Goal: Transaction & Acquisition: Purchase product/service

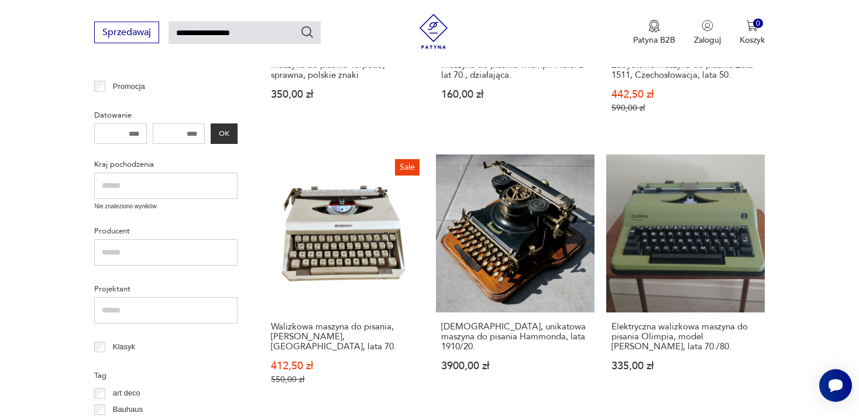
scroll to position [347, 0]
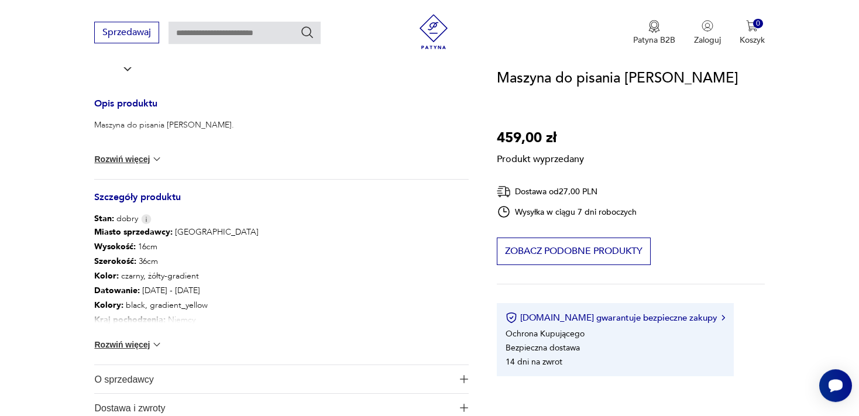
scroll to position [459, 0]
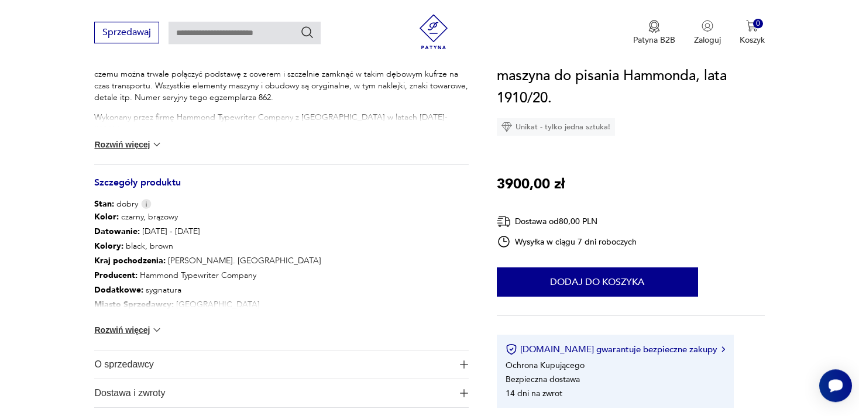
scroll to position [658, 0]
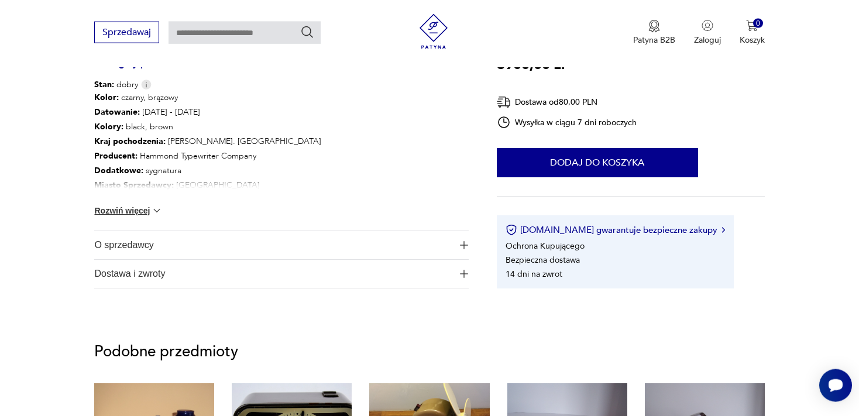
click at [463, 243] on img "button" at bounding box center [464, 245] width 8 height 8
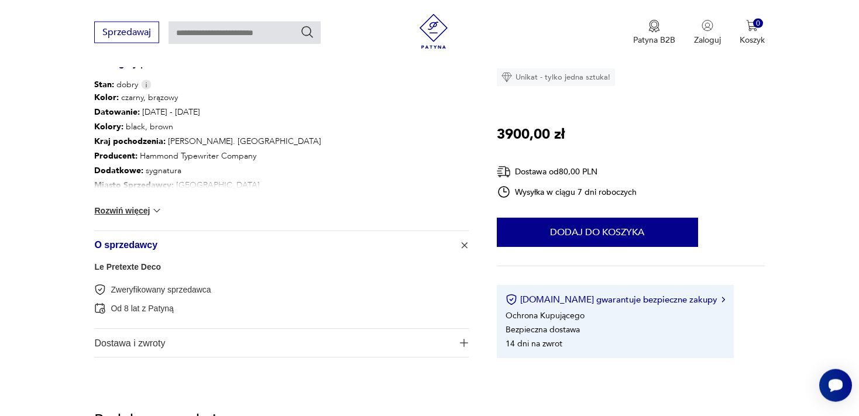
click at [465, 342] on img "button" at bounding box center [464, 343] width 8 height 8
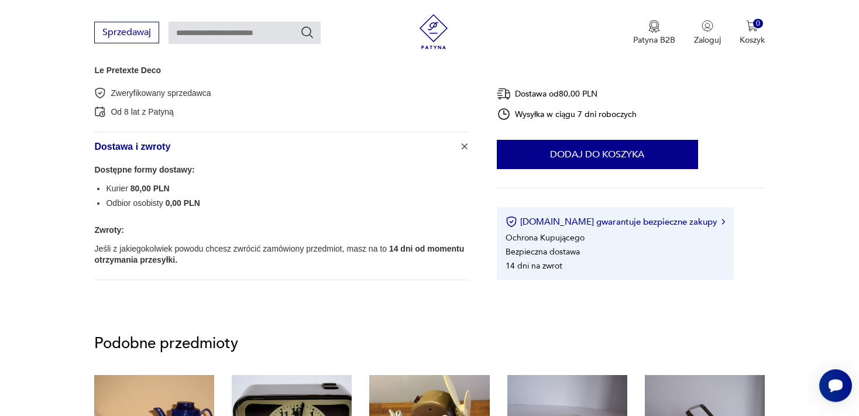
scroll to position [849, 0]
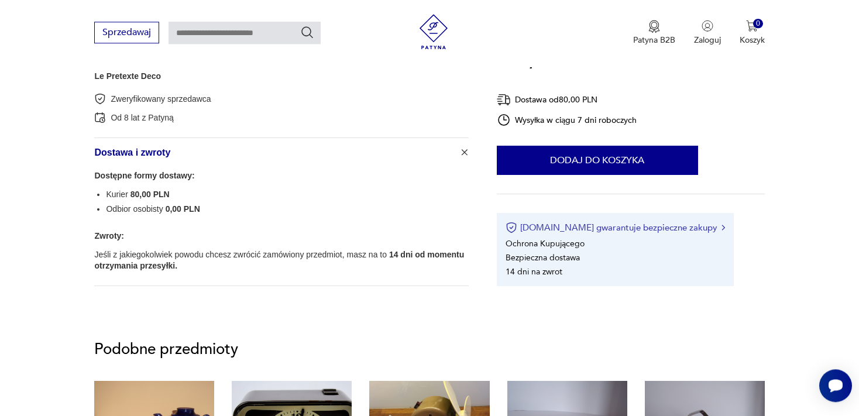
click at [682, 225] on button "[DOMAIN_NAME] gwarantuje bezpieczne zakupy" at bounding box center [615, 228] width 219 height 12
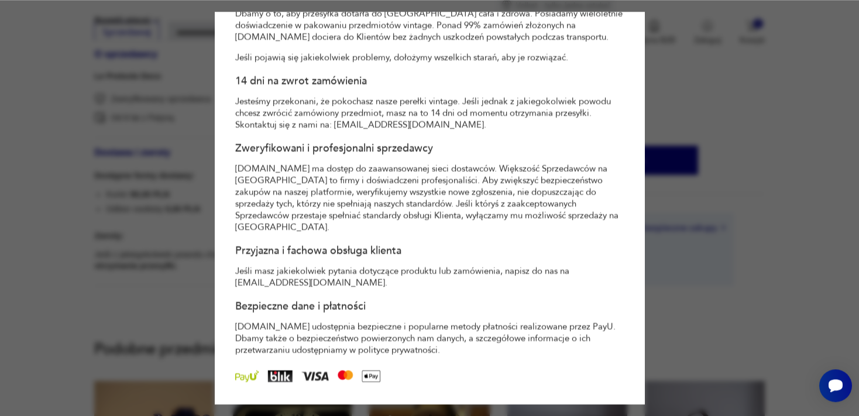
scroll to position [0, 0]
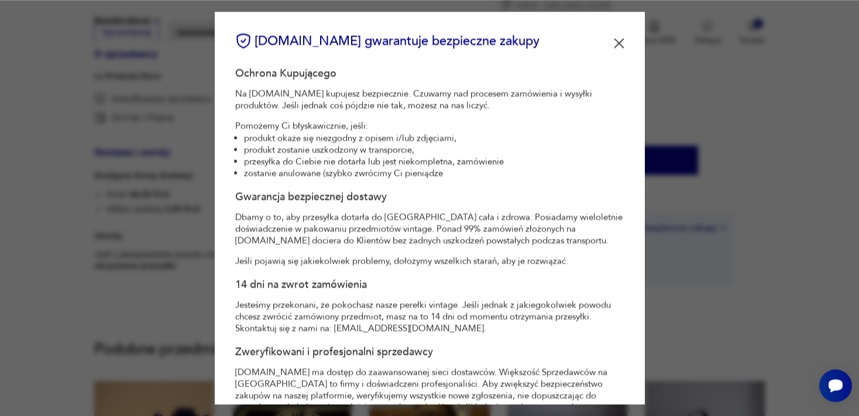
click at [602, 42] on div "[DOMAIN_NAME] gwarantuje bezpieczne zakupy" at bounding box center [429, 43] width 389 height 23
click at [614, 47] on img at bounding box center [619, 43] width 11 height 11
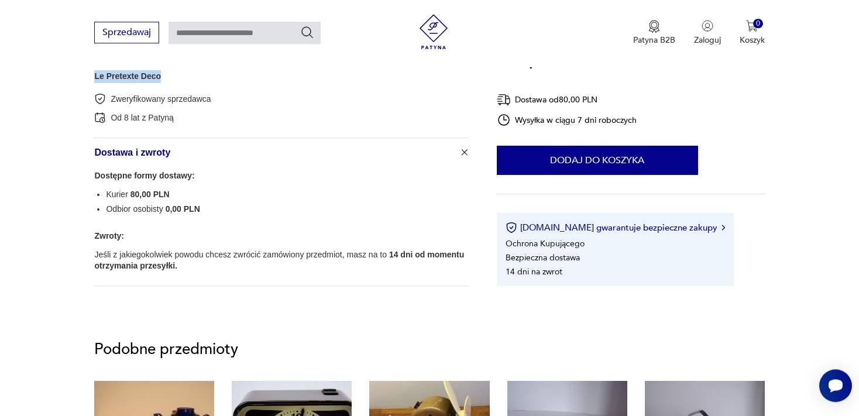
drag, startPoint x: 160, startPoint y: 76, endPoint x: 94, endPoint y: 83, distance: 66.6
copy link "Le Pretexte Deco"
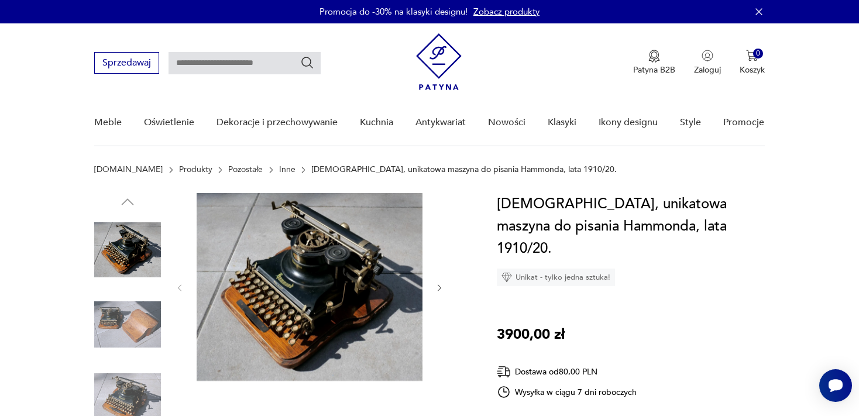
click at [441, 289] on icon "button" at bounding box center [440, 288] width 10 height 10
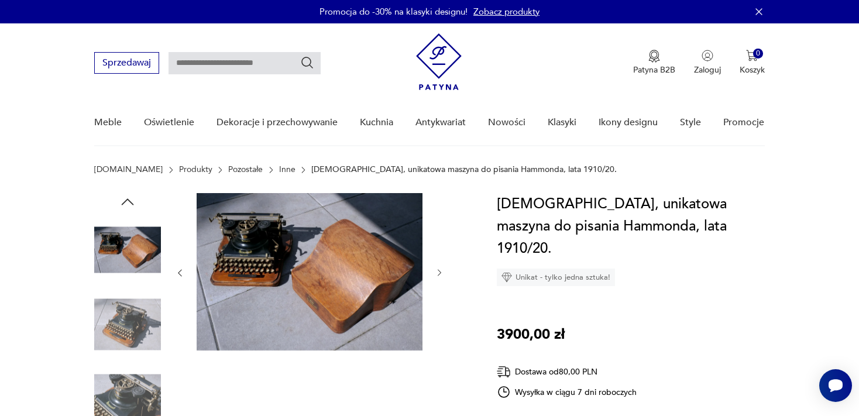
click at [441, 289] on div at bounding box center [309, 273] width 269 height 160
click at [439, 270] on icon "button" at bounding box center [440, 273] width 4 height 7
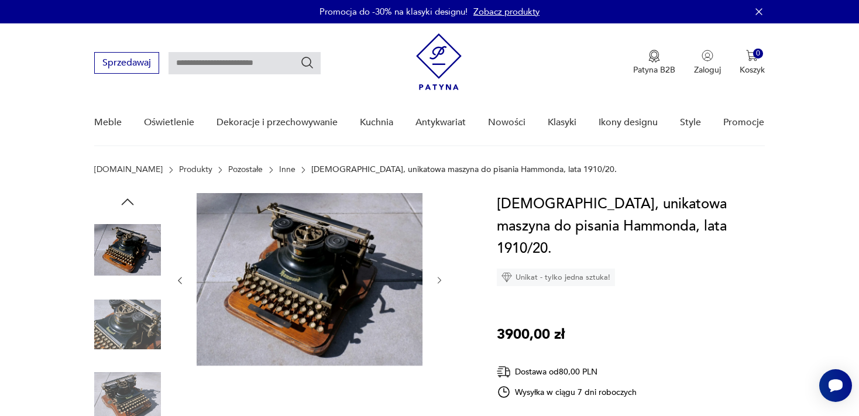
click at [439, 276] on icon "button" at bounding box center [440, 281] width 10 height 10
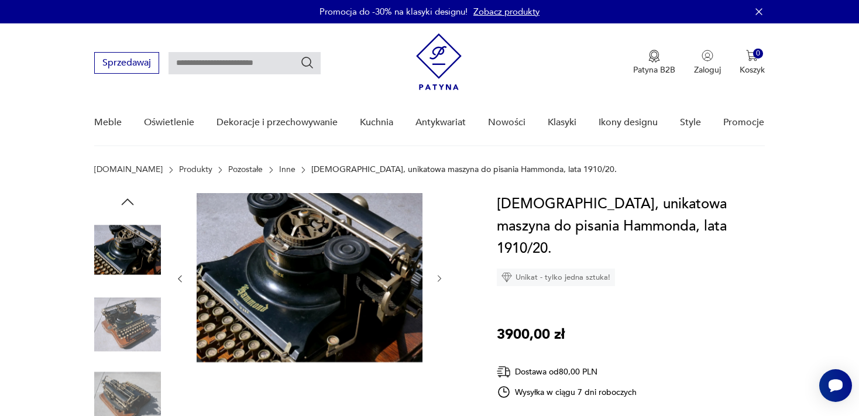
click at [439, 282] on icon "button" at bounding box center [440, 279] width 10 height 10
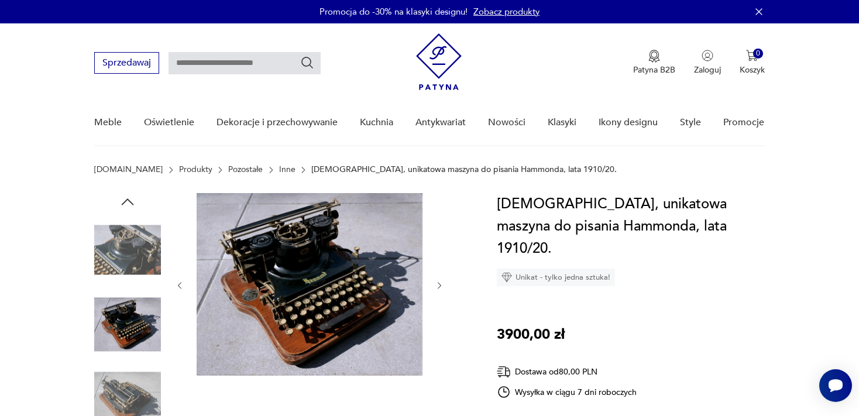
click at [439, 282] on icon "button" at bounding box center [440, 286] width 10 height 10
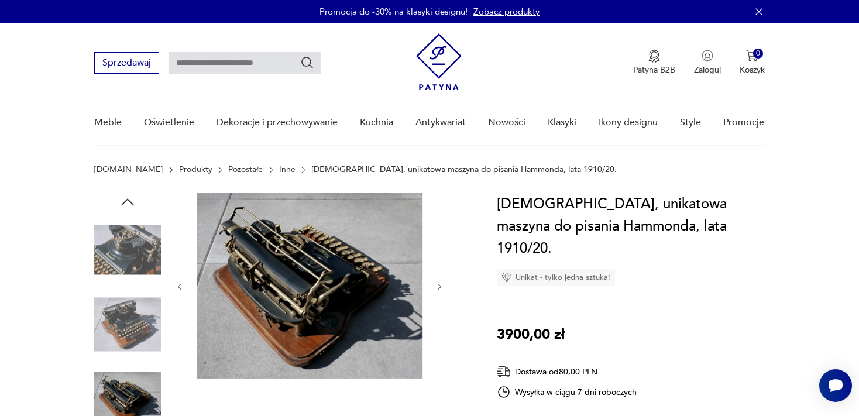
click at [439, 282] on icon "button" at bounding box center [440, 287] width 10 height 10
